Goal: Transaction & Acquisition: Obtain resource

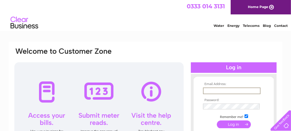
click at [250, 90] on input "text" at bounding box center [232, 90] width 58 height 7
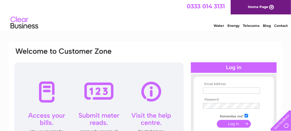
click at [226, 87] on td at bounding box center [234, 90] width 64 height 9
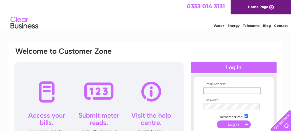
click at [222, 92] on input "text" at bounding box center [232, 90] width 58 height 7
type input "amanda@prosteelfab.co.uk"
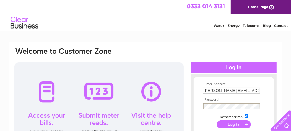
click at [217, 120] on input "submit" at bounding box center [234, 124] width 34 height 8
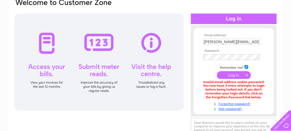
scroll to position [55, 0]
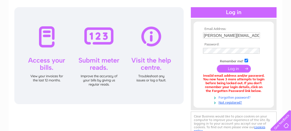
click at [224, 96] on link "Forgotten password?" at bounding box center [234, 96] width 63 height 5
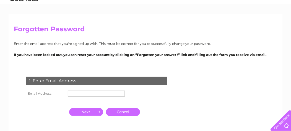
scroll to position [55, 0]
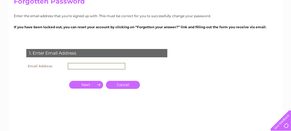
click at [99, 64] on input "text" at bounding box center [97, 66] width 58 height 7
type input "[PERSON_NAME][EMAIL_ADDRESS][DOMAIN_NAME]"
click at [95, 85] on input "button" at bounding box center [86, 85] width 34 height 8
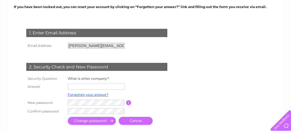
scroll to position [83, 0]
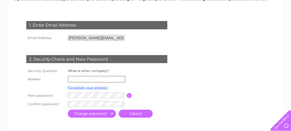
click at [94, 79] on input "text" at bounding box center [97, 79] width 58 height 7
type input "Clydebuilt Fitness Equipment Ltd"
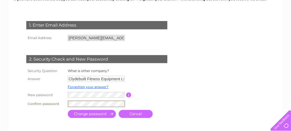
click at [68, 110] on input "submit" at bounding box center [92, 114] width 48 height 8
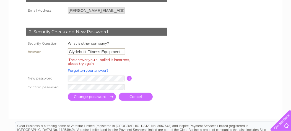
scroll to position [0, 3]
drag, startPoint x: 87, startPoint y: 49, endPoint x: 153, endPoint y: 55, distance: 66.7
click at [153, 55] on tr "Answer Clydebuilt Fitness Equipment Ltd" at bounding box center [103, 51] width 157 height 9
type input "Clydebuilt"
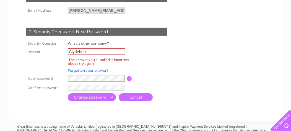
click at [59, 77] on tr "New password Password must be at least 6 characters long" at bounding box center [103, 78] width 157 height 9
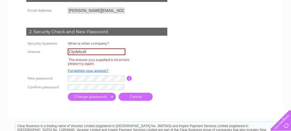
click at [84, 95] on input "submit" at bounding box center [92, 97] width 48 height 8
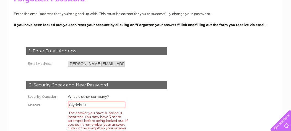
scroll to position [83, 0]
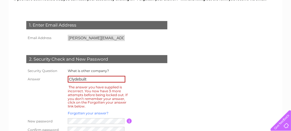
click at [87, 111] on link "Forgotten your answer?" at bounding box center [88, 113] width 41 height 4
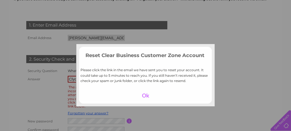
click at [136, 95] on div at bounding box center [146, 96] width 34 height 8
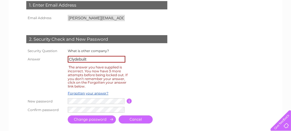
scroll to position [110, 0]
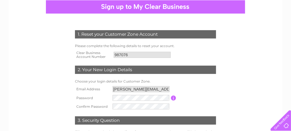
scroll to position [83, 0]
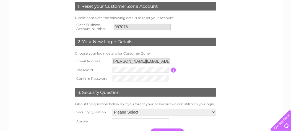
click at [145, 66] on td at bounding box center [141, 70] width 60 height 9
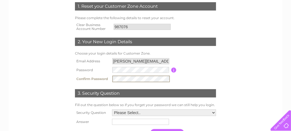
click at [126, 113] on select "Please Select.. In what town or city was your first job? In what town or city d…" at bounding box center [164, 112] width 104 height 7
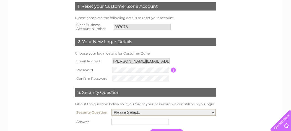
select select "1"
click at [112, 109] on select "Please Select.. In what town or city was your first job? In what town or city d…" at bounding box center [163, 112] width 105 height 7
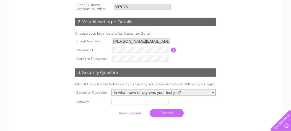
scroll to position [110, 0]
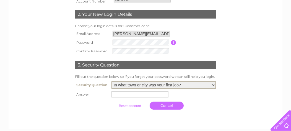
click at [147, 94] on input "text" at bounding box center [139, 94] width 57 height 6
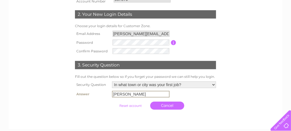
type input "Hamilton"
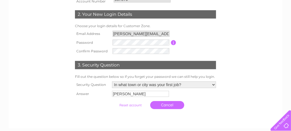
click at [132, 106] on input "submit" at bounding box center [130, 105] width 34 height 8
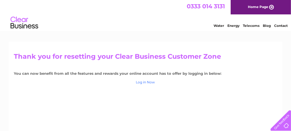
click at [153, 84] on link "Log in Now" at bounding box center [145, 82] width 19 height 4
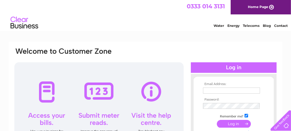
click at [202, 89] on td at bounding box center [234, 90] width 64 height 9
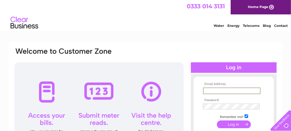
click at [207, 89] on input "text" at bounding box center [232, 90] width 58 height 7
type input "amanda@prosteelfab.co.uk"
click at [226, 122] on input "submit" at bounding box center [234, 124] width 34 height 8
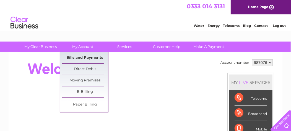
click at [77, 57] on link "Bills and Payments" at bounding box center [85, 57] width 46 height 11
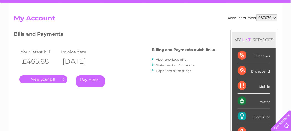
scroll to position [55, 0]
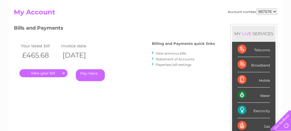
click at [60, 71] on link "." at bounding box center [43, 73] width 48 height 8
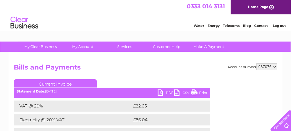
click at [170, 94] on link "PDF" at bounding box center [166, 93] width 17 height 8
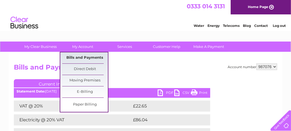
click at [80, 59] on link "Bills and Payments" at bounding box center [85, 57] width 46 height 11
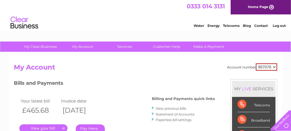
click at [169, 107] on link "View previous bills" at bounding box center [171, 108] width 30 height 4
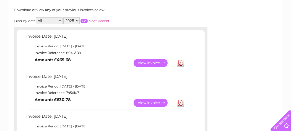
scroll to position [83, 0]
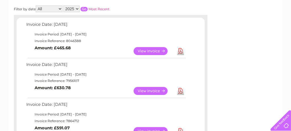
click at [180, 90] on link "Download" at bounding box center [180, 91] width 7 height 8
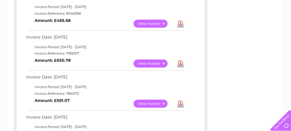
scroll to position [138, 0]
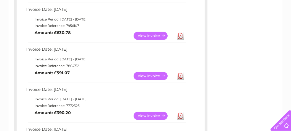
click at [179, 76] on link "Download" at bounding box center [180, 76] width 7 height 8
click at [183, 115] on link "Download" at bounding box center [180, 116] width 7 height 8
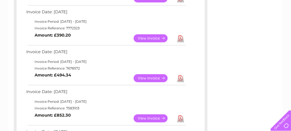
scroll to position [221, 0]
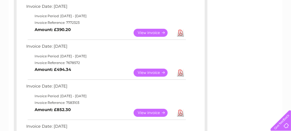
click at [178, 71] on link "Download" at bounding box center [180, 73] width 7 height 8
click at [182, 113] on link "Download" at bounding box center [180, 113] width 7 height 8
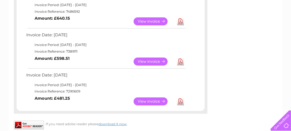
scroll to position [360, 0]
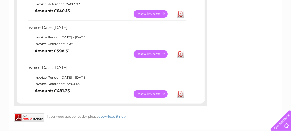
click at [181, 14] on link "Download" at bounding box center [180, 14] width 7 height 8
click at [181, 54] on link "Download" at bounding box center [180, 54] width 7 height 8
click at [181, 95] on link "Download" at bounding box center [180, 94] width 7 height 8
